Goal: Task Accomplishment & Management: Use online tool/utility

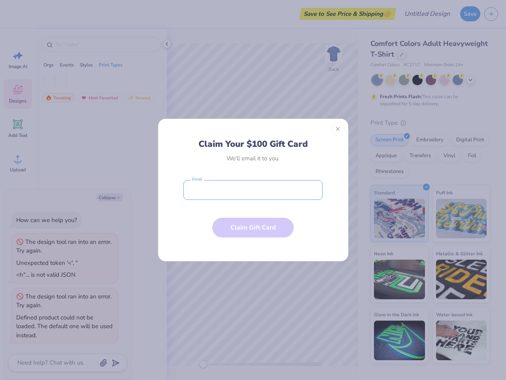
type textarea "x"
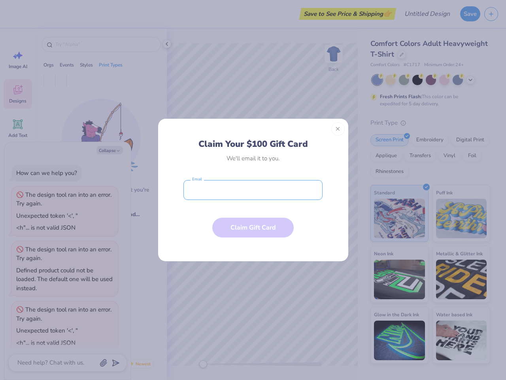
scroll to position [8, 0]
